Goal: Task Accomplishment & Management: Manage account settings

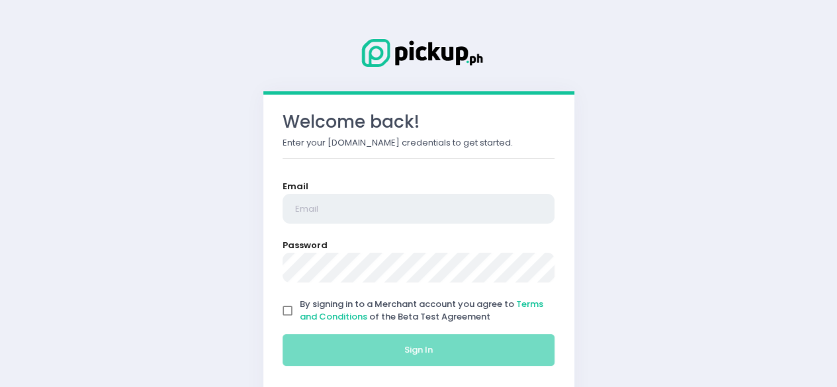
type input "[EMAIL_ADDRESS][DOMAIN_NAME]"
click at [288, 309] on input "By signing in to a Merchant account you agree to Terms and Conditions of the Be…" at bounding box center [287, 310] width 25 height 25
checkbox input "true"
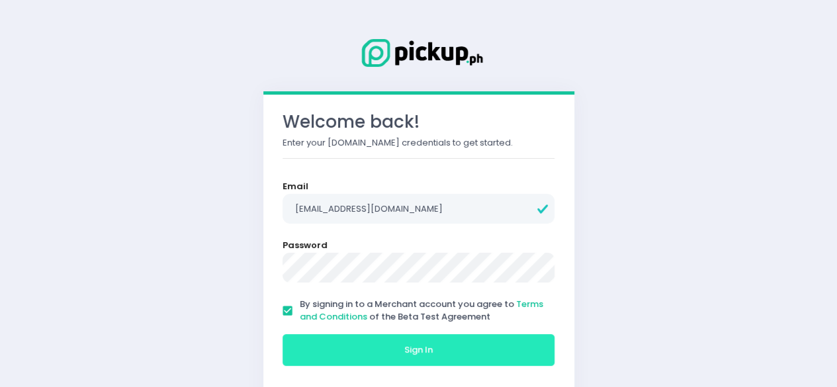
click at [366, 351] on button "Sign In" at bounding box center [418, 350] width 273 height 32
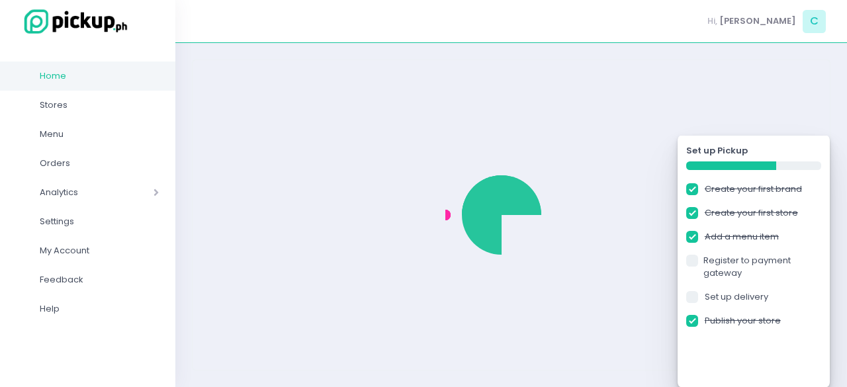
checkbox input "true"
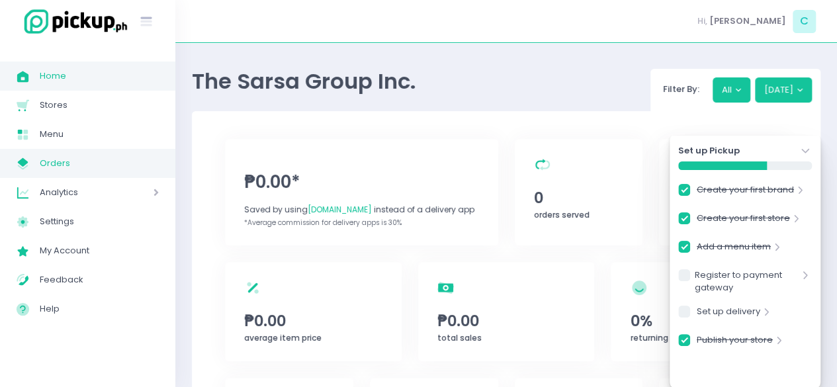
click at [108, 169] on span "Orders" at bounding box center [99, 163] width 119 height 17
checkbox input "true"
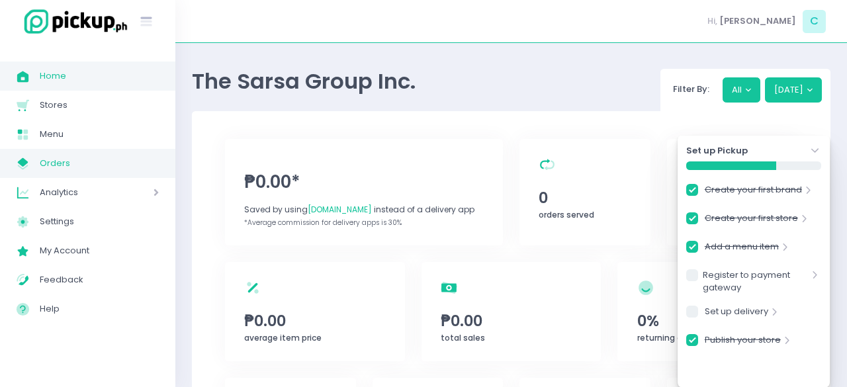
checkbox input "true"
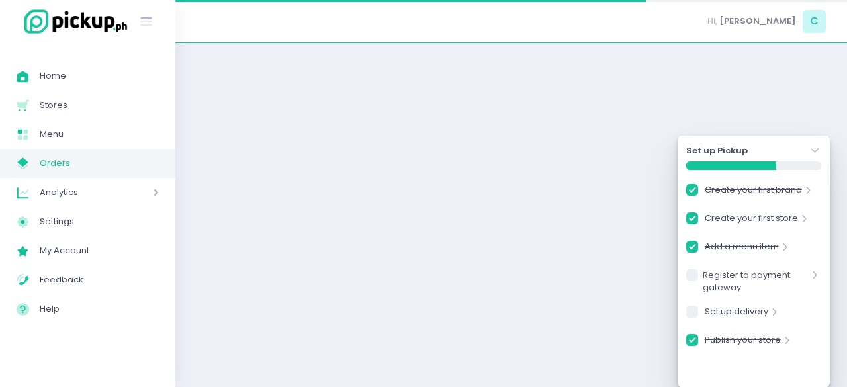
checkbox input "true"
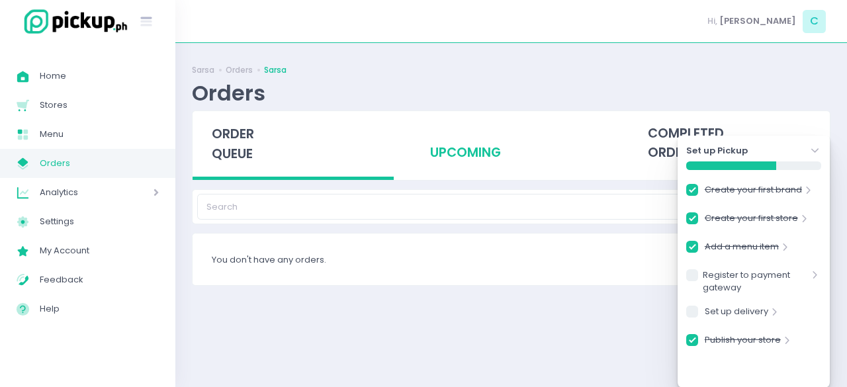
click at [448, 154] on div "upcoming" at bounding box center [510, 143] width 201 height 65
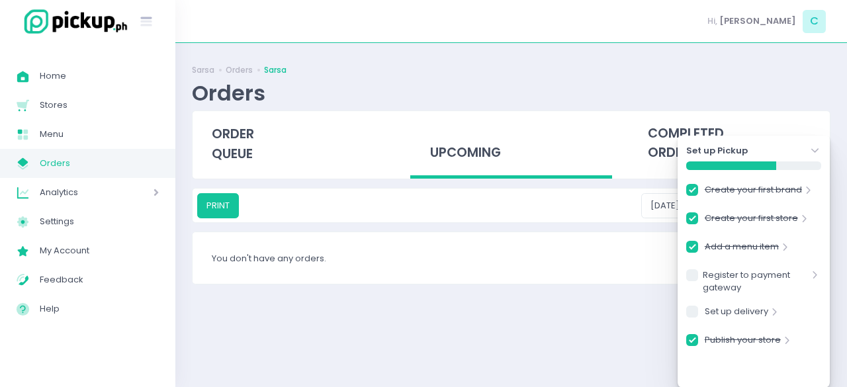
click at [708, 99] on div "Orders" at bounding box center [511, 93] width 638 height 26
